Goal: Information Seeking & Learning: Find contact information

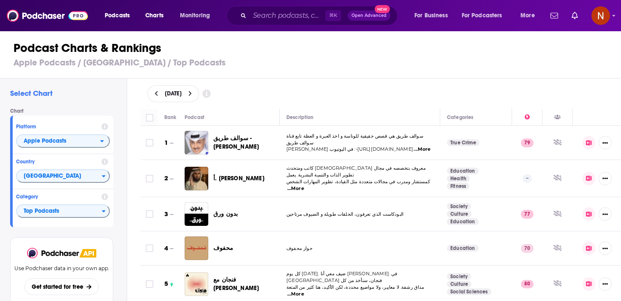
scroll to position [854, 0]
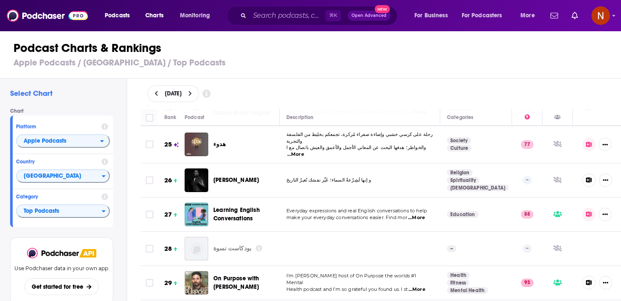
click at [321, 90] on div "August 13, 2025" at bounding box center [382, 93] width 468 height 17
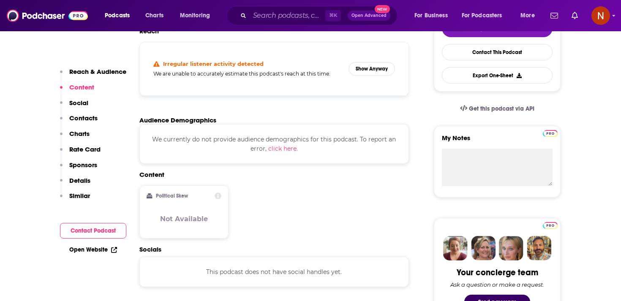
scroll to position [212, 0]
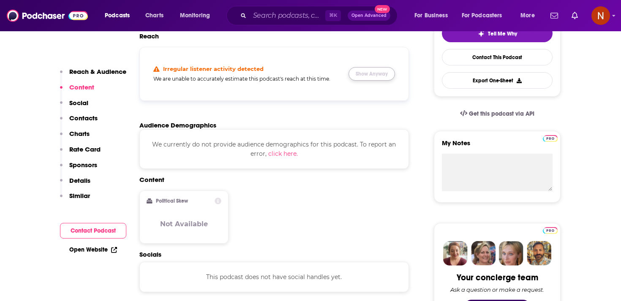
click at [365, 71] on button "Show Anyway" at bounding box center [372, 74] width 47 height 14
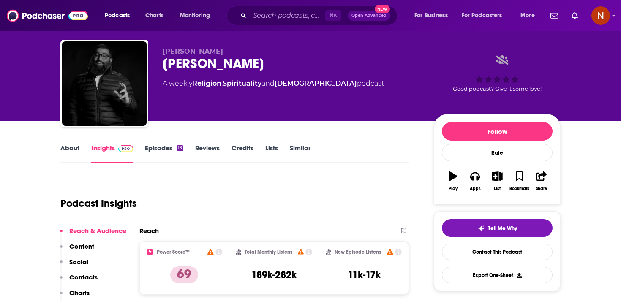
scroll to position [0, 0]
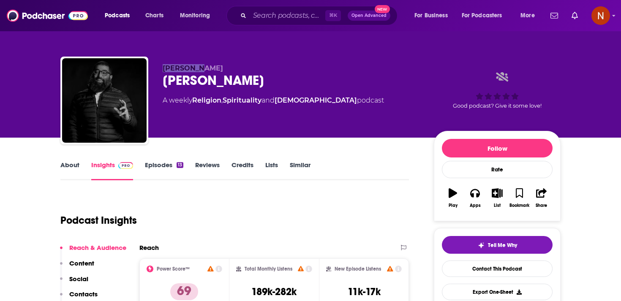
drag, startPoint x: 199, startPoint y: 68, endPoint x: 157, endPoint y: 67, distance: 42.3
click at [157, 67] on div "أمجد سمير الشيخ أمجد سمير A weekly Religion , Spirituality and Islam podcast Go…" at bounding box center [310, 102] width 501 height 91
copy span "أمجد سمير"
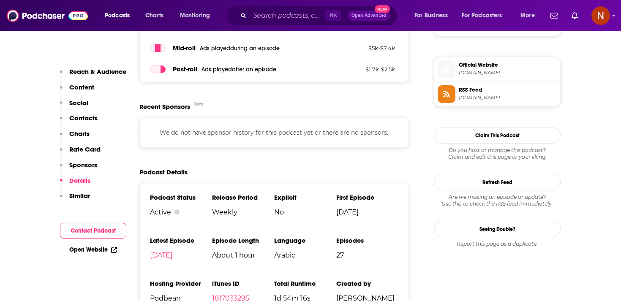
scroll to position [761, 0]
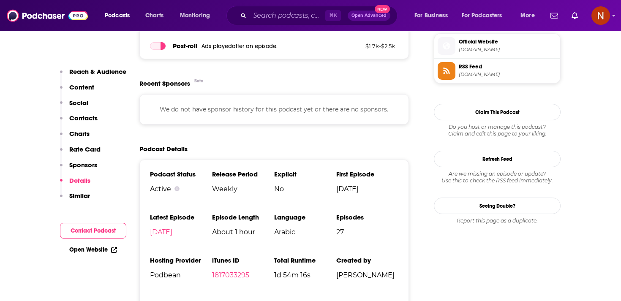
click at [131, 10] on button "Podcasts" at bounding box center [120, 16] width 42 height 14
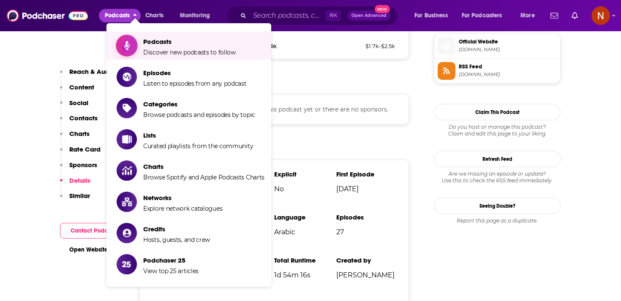
click at [142, 43] on link "Podcasts Discover new podcasts to follow" at bounding box center [191, 45] width 148 height 21
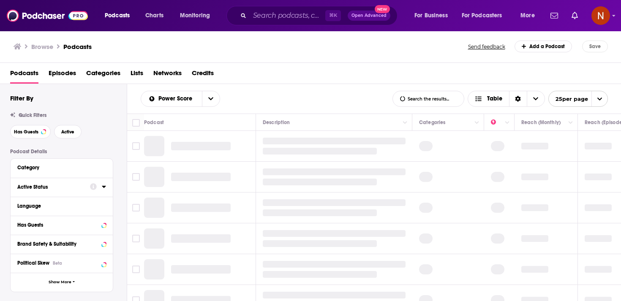
click at [102, 189] on icon at bounding box center [104, 186] width 4 height 7
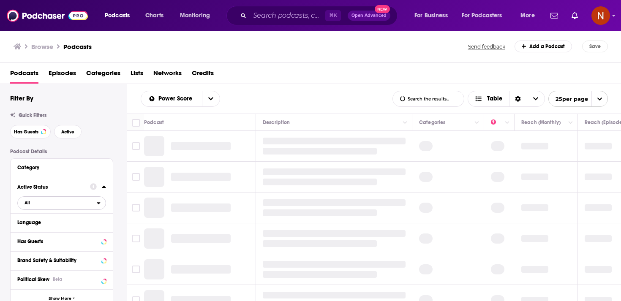
click at [89, 208] on span "All" at bounding box center [57, 202] width 79 height 11
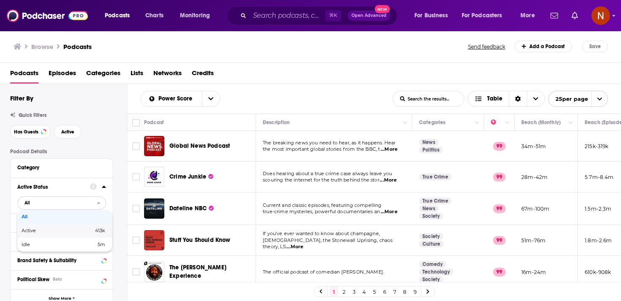
click at [82, 229] on div "Active 413k" at bounding box center [64, 231] width 95 height 14
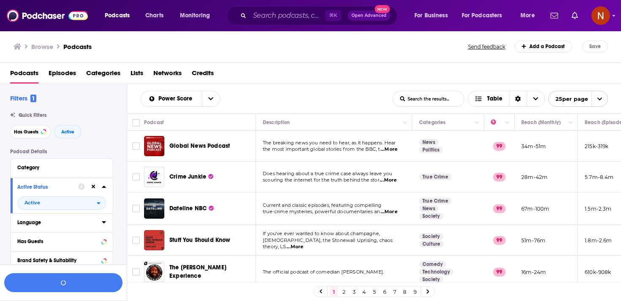
click at [82, 228] on button "Language" at bounding box center [59, 222] width 85 height 11
click at [102, 222] on icon at bounding box center [104, 222] width 4 height 7
click at [104, 224] on icon at bounding box center [104, 223] width 4 height 2
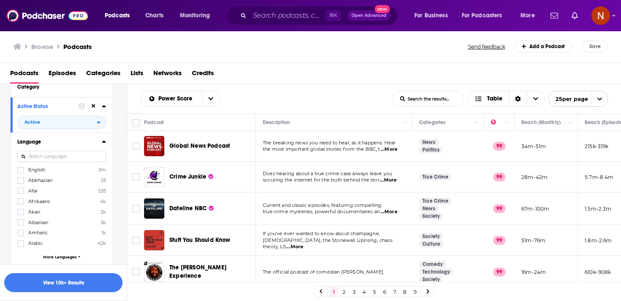
scroll to position [82, 0]
click at [21, 243] on icon at bounding box center [20, 243] width 5 height 4
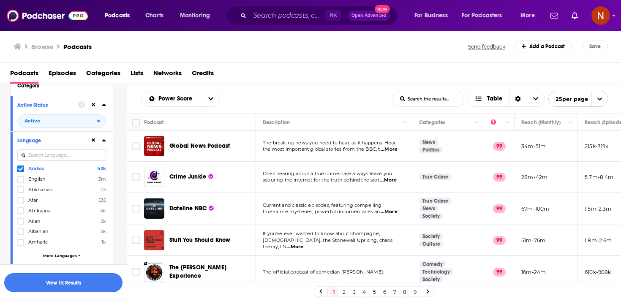
click at [101, 284] on button "View 1k Results" at bounding box center [63, 283] width 118 height 19
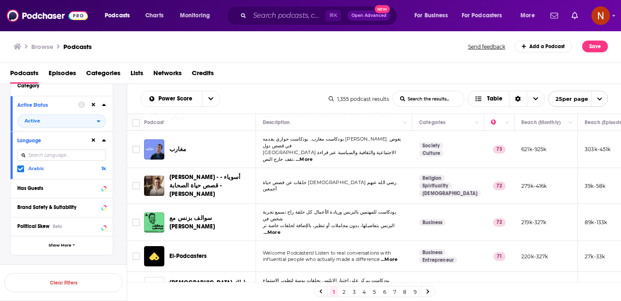
scroll to position [639, 0]
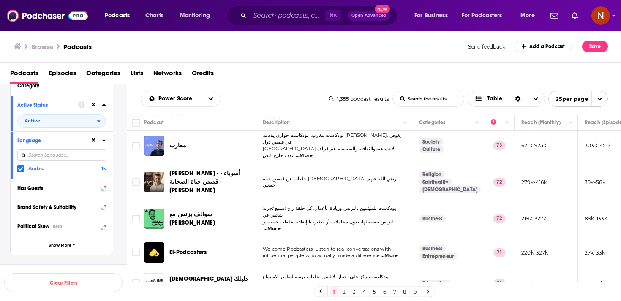
click at [343, 295] on link "2" at bounding box center [344, 292] width 8 height 10
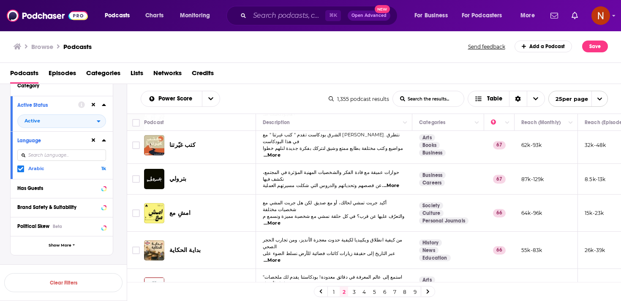
scroll to position [639, 0]
click at [353, 293] on link "3" at bounding box center [354, 292] width 8 height 10
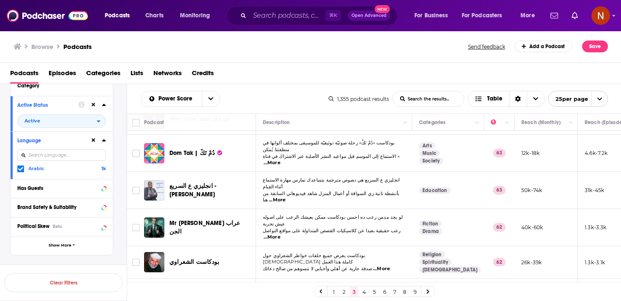
scroll to position [632, 0]
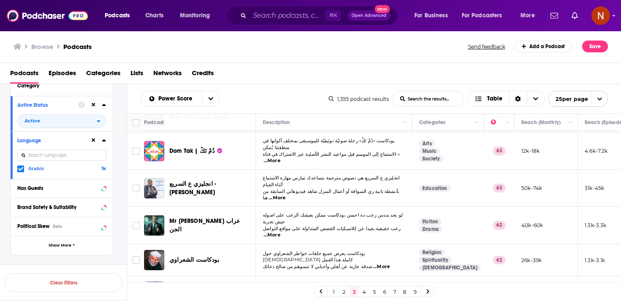
click at [367, 291] on link "4" at bounding box center [364, 292] width 8 height 10
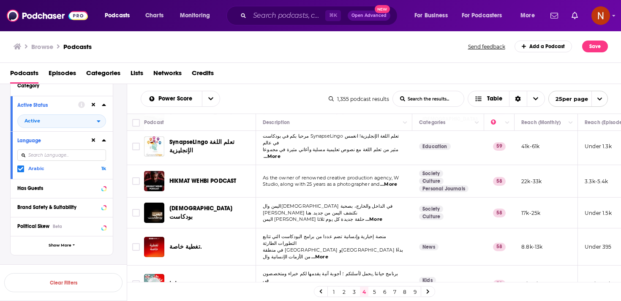
scroll to position [632, 0]
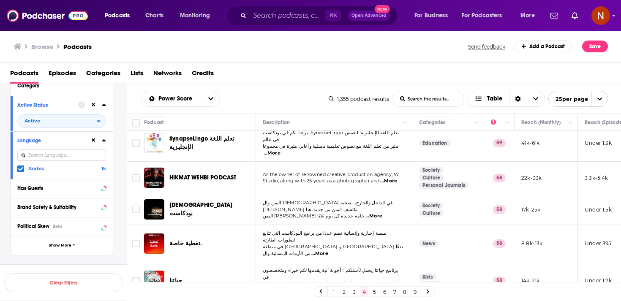
click at [377, 291] on link "5" at bounding box center [374, 292] width 8 height 10
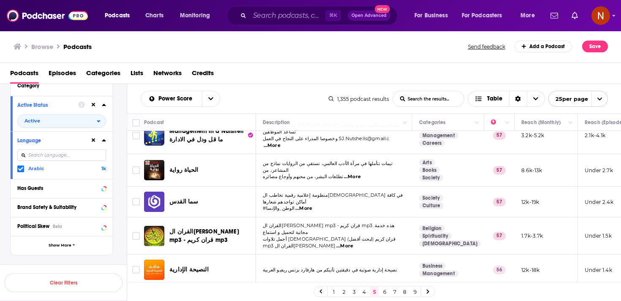
scroll to position [437, 0]
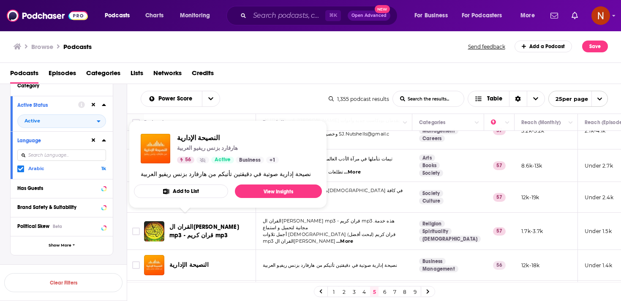
click at [309, 42] on div "Browse Podcasts" at bounding box center [242, 47] width 456 height 12
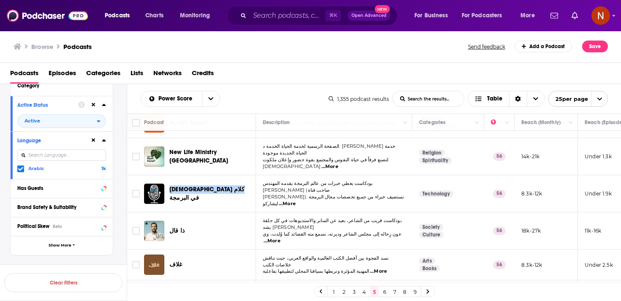
scroll to position [581, 0]
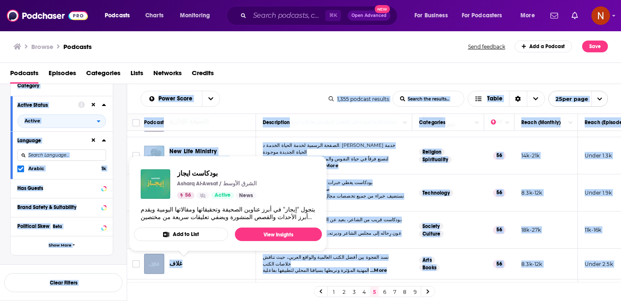
click at [296, 76] on div "Podcasts Episodes Categories Lists Networks Credits" at bounding box center [312, 74] width 605 height 17
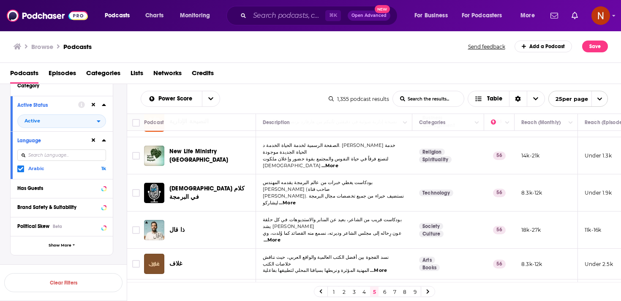
click at [270, 54] on div "Browse Podcasts Send feedback Add a Podcast Save" at bounding box center [311, 46] width 622 height 33
click at [428, 293] on icon at bounding box center [428, 292] width 3 height 4
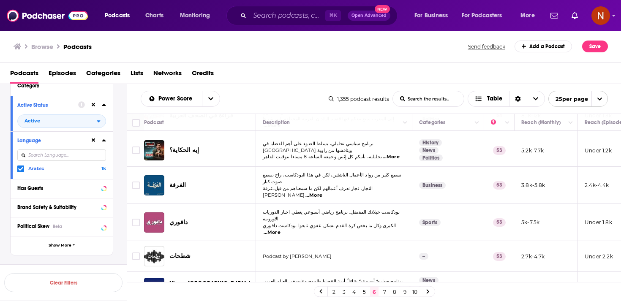
scroll to position [632, 0]
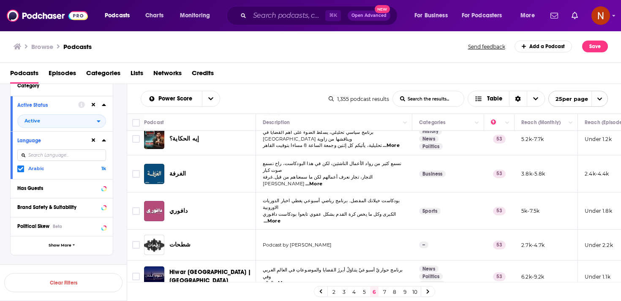
click at [426, 293] on link at bounding box center [428, 292] width 14 height 10
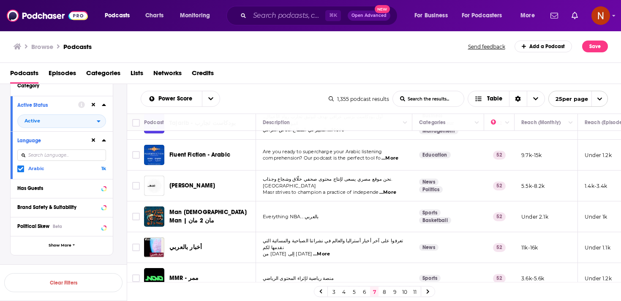
scroll to position [99, 0]
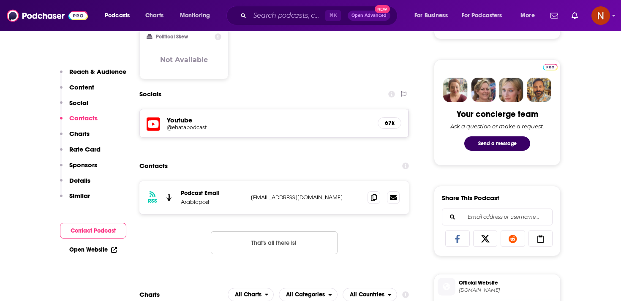
scroll to position [419, 0]
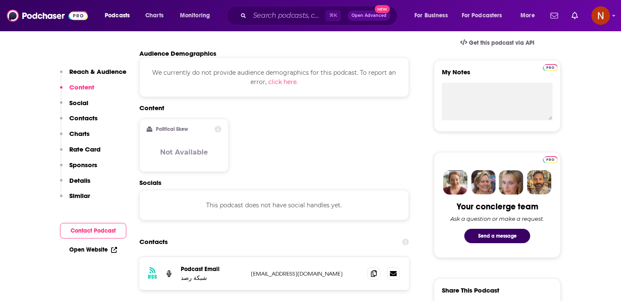
scroll to position [387, 0]
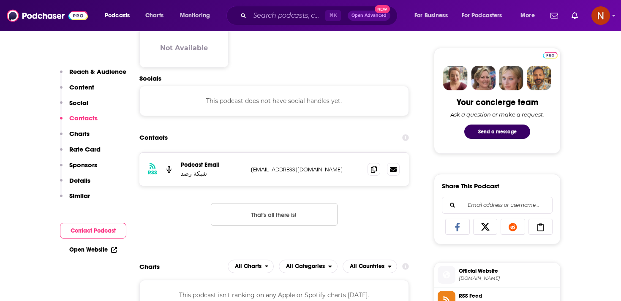
click at [266, 172] on p "[EMAIL_ADDRESS][DOMAIN_NAME]" at bounding box center [306, 169] width 110 height 7
click at [266, 172] on p "info@rassd.com" at bounding box center [306, 169] width 110 height 7
click at [266, 172] on p "[EMAIL_ADDRESS][DOMAIN_NAME]" at bounding box center [306, 169] width 110 height 7
copy div "[EMAIL_ADDRESS][DOMAIN_NAME] [EMAIL_ADDRESS][DOMAIN_NAME]"
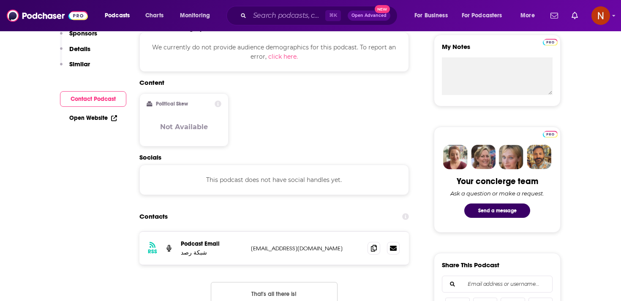
scroll to position [0, 0]
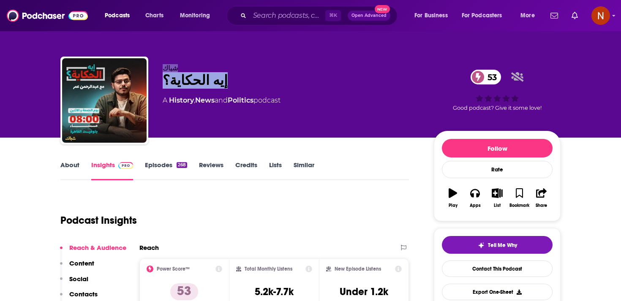
drag, startPoint x: 213, startPoint y: 86, endPoint x: 157, endPoint y: 64, distance: 60.4
click at [157, 64] on div "شباك إيه الحكاية؟ 53 A History , News and Politics podcast 53 Good podcast? Giv…" at bounding box center [310, 102] width 501 height 91
copy div "شباك إيه الحكاية؟"
click at [172, 68] on span "شباك" at bounding box center [170, 68] width 15 height 8
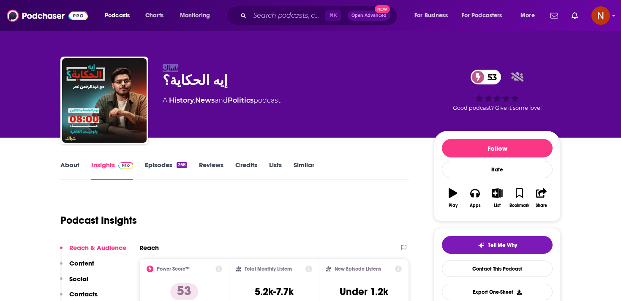
click at [172, 68] on span "شباك" at bounding box center [170, 68] width 15 height 8
click at [187, 84] on div "إيه الحكاية؟ 53" at bounding box center [292, 80] width 258 height 16
copy div "إيه الحكاية؟ 53"
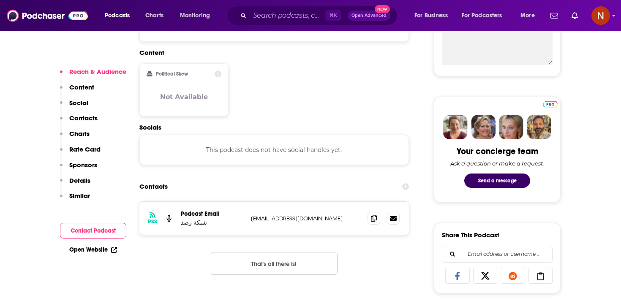
scroll to position [397, 0]
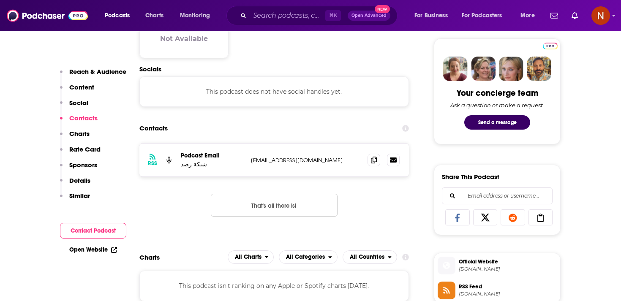
click at [257, 159] on p "info@rassd.com" at bounding box center [306, 160] width 110 height 7
copy div "info@rassd.com info@rassd.com"
click at [192, 167] on p "شبكة رصد" at bounding box center [212, 164] width 63 height 7
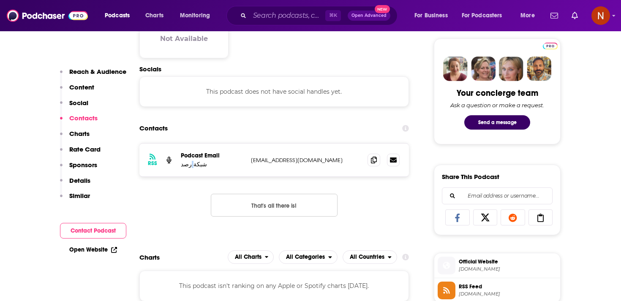
click at [192, 167] on p "شبكة رصد" at bounding box center [212, 164] width 63 height 7
copy p "شبكة رصد"
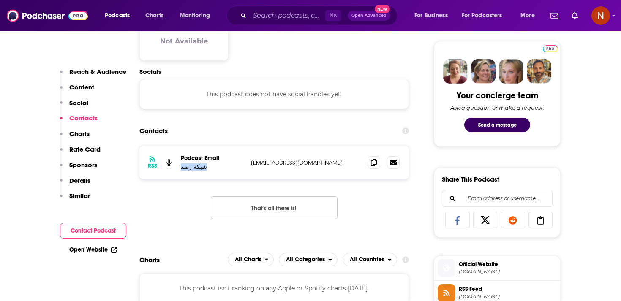
scroll to position [395, 0]
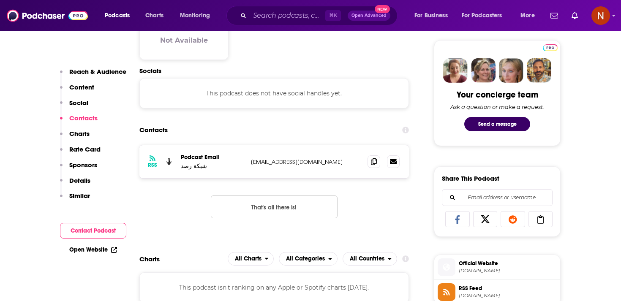
click at [238, 158] on p "Podcast Email" at bounding box center [212, 157] width 63 height 7
drag, startPoint x: 240, startPoint y: 159, endPoint x: 287, endPoint y: 159, distance: 47.8
click at [288, 159] on div "RSS Podcast Email شبكة رصد info@rassd.com info@rassd.com" at bounding box center [275, 161] width 270 height 33
click at [298, 162] on p "info@rassd.com" at bounding box center [306, 162] width 110 height 7
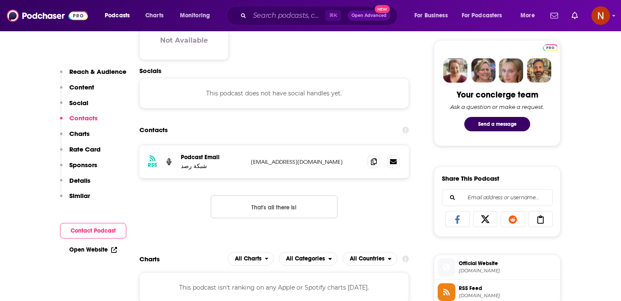
click at [281, 163] on p "info@rassd.com" at bounding box center [306, 162] width 110 height 7
copy div "info@rassd.com info@rassd.com"
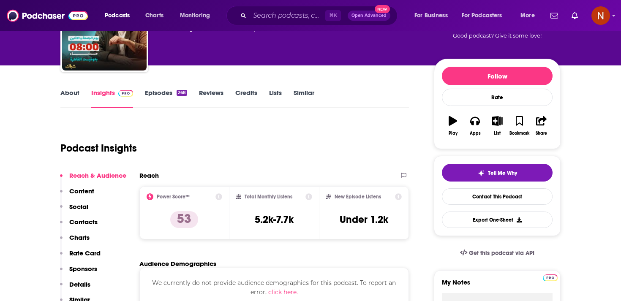
scroll to position [0, 0]
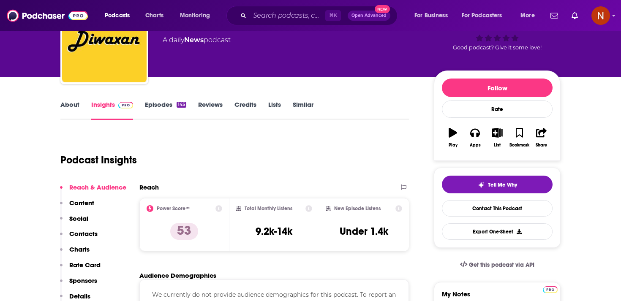
scroll to position [17, 0]
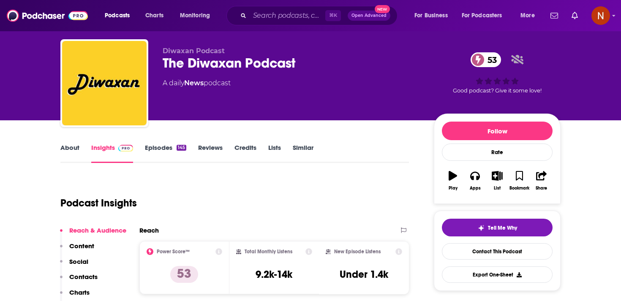
click at [177, 149] on div "145" at bounding box center [182, 148] width 10 height 6
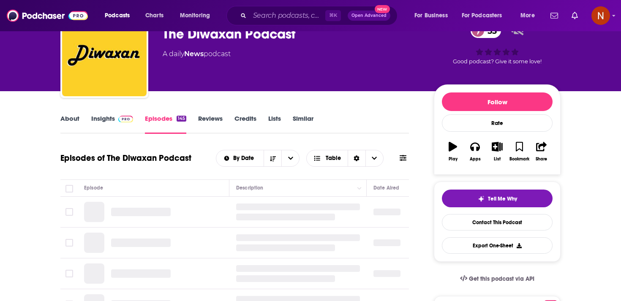
scroll to position [48, 0]
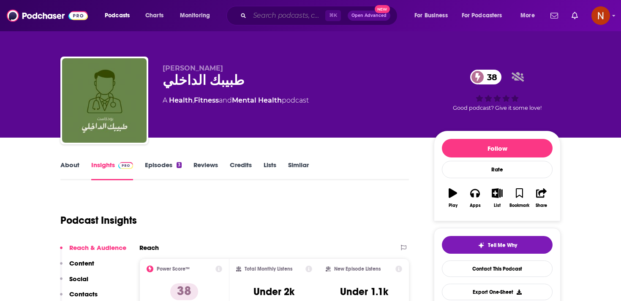
click at [270, 19] on input "Search podcasts, credits, & more..." at bounding box center [288, 16] width 76 height 14
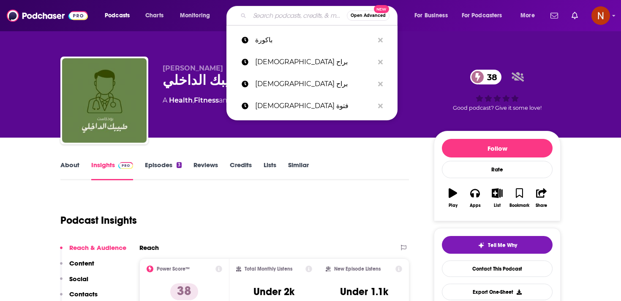
paste input "إيه الحكاية"
type input "إيه الحكاية"
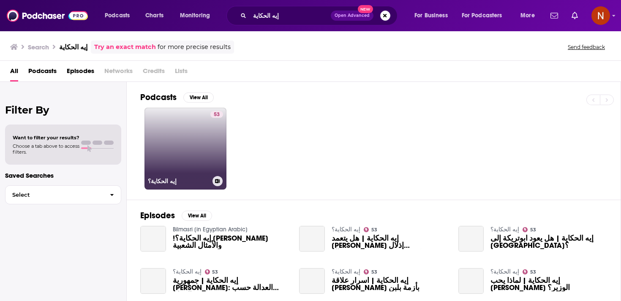
click at [199, 143] on link "53 إيه الحكاية؟" at bounding box center [186, 149] width 82 height 82
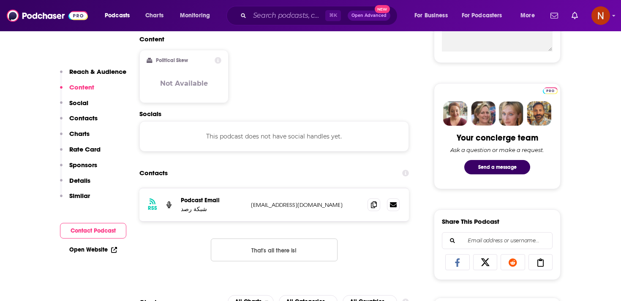
scroll to position [367, 0]
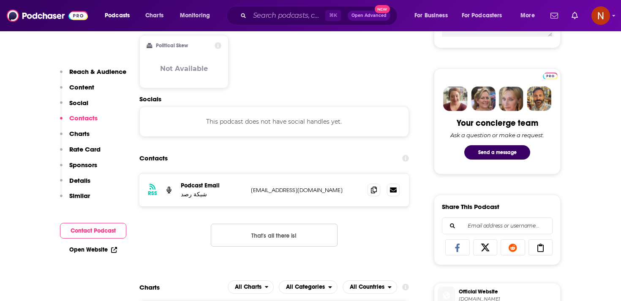
click at [262, 193] on p "[EMAIL_ADDRESS][DOMAIN_NAME]" at bounding box center [306, 190] width 110 height 7
copy div "[EMAIL_ADDRESS][DOMAIN_NAME] [EMAIL_ADDRESS][DOMAIN_NAME]"
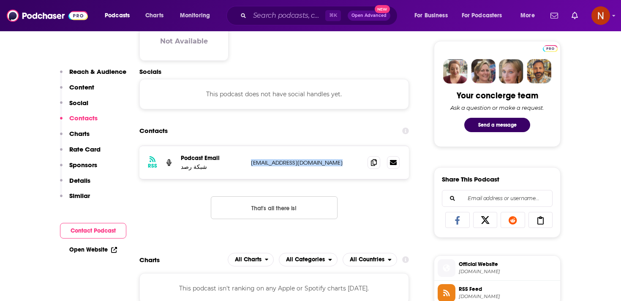
scroll to position [508, 0]
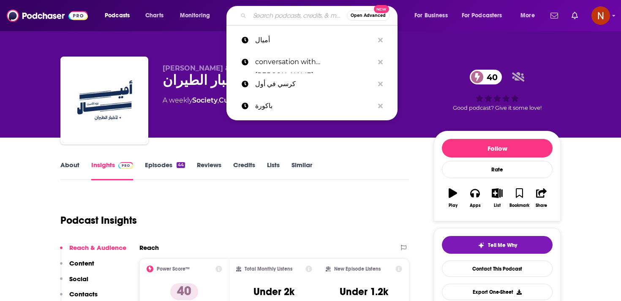
click at [275, 14] on input "Search podcasts, credits, & more..." at bounding box center [298, 16] width 97 height 14
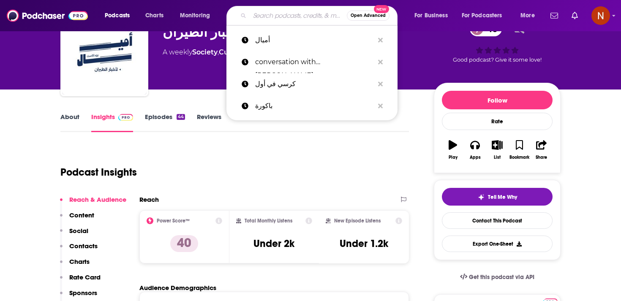
type input "و"
paste input "مريخ"
type input "مريخ"
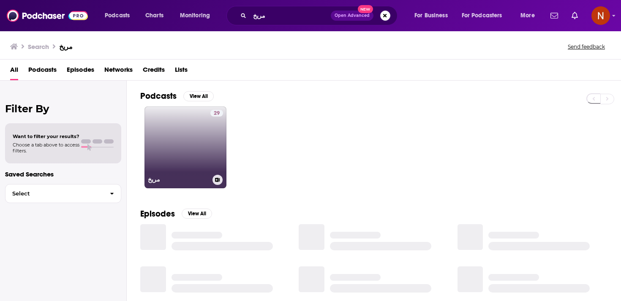
click at [207, 139] on link "29 مريخ" at bounding box center [186, 148] width 82 height 82
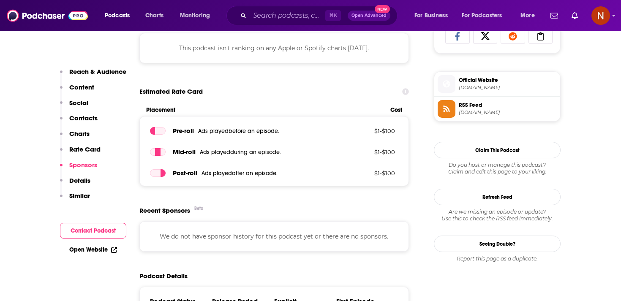
scroll to position [558, 0]
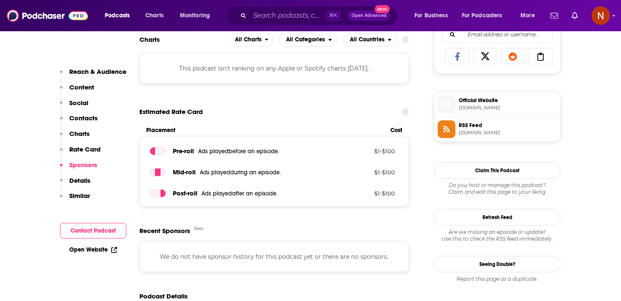
click at [494, 131] on span "[DOMAIN_NAME]" at bounding box center [508, 133] width 98 height 6
